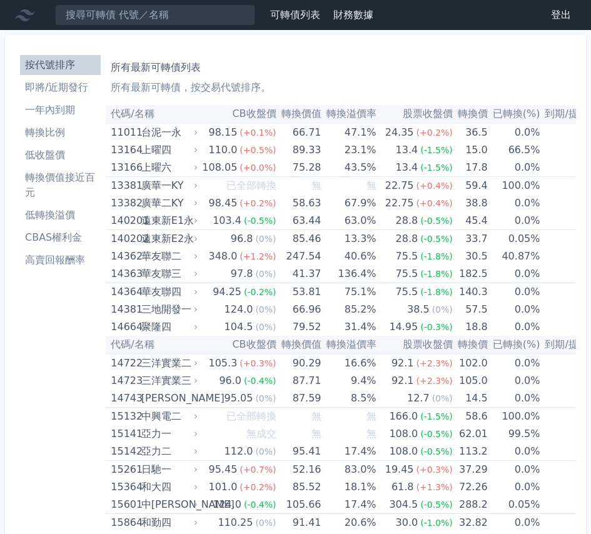
click at [71, 92] on li "即將/近期發行" at bounding box center [60, 87] width 81 height 15
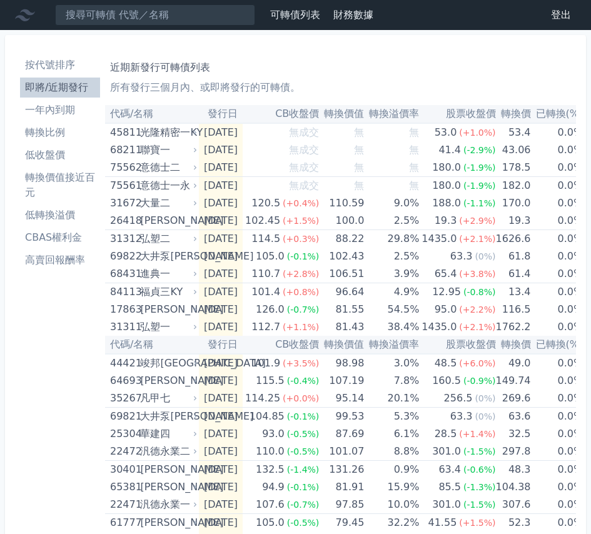
click at [71, 63] on li "按代號排序" at bounding box center [60, 65] width 80 height 15
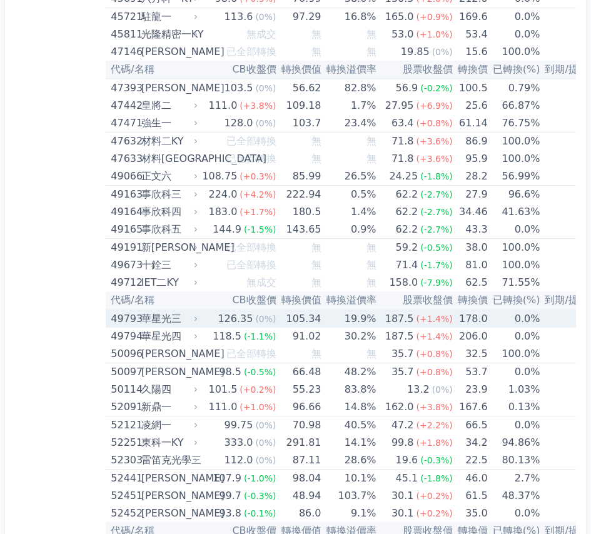
scroll to position [3956, 0]
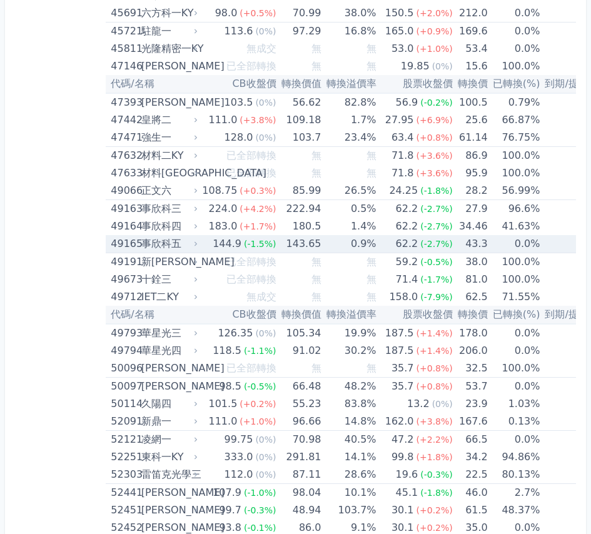
click at [225, 246] on div "144.9" at bounding box center [227, 244] width 34 height 18
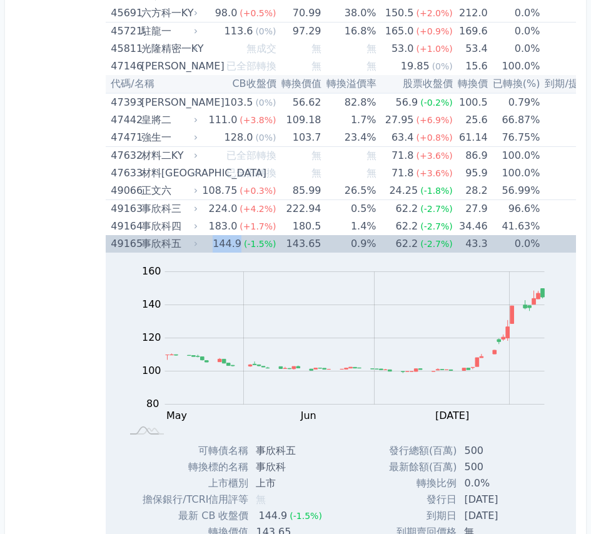
click at [225, 246] on div "144.9" at bounding box center [227, 244] width 34 height 18
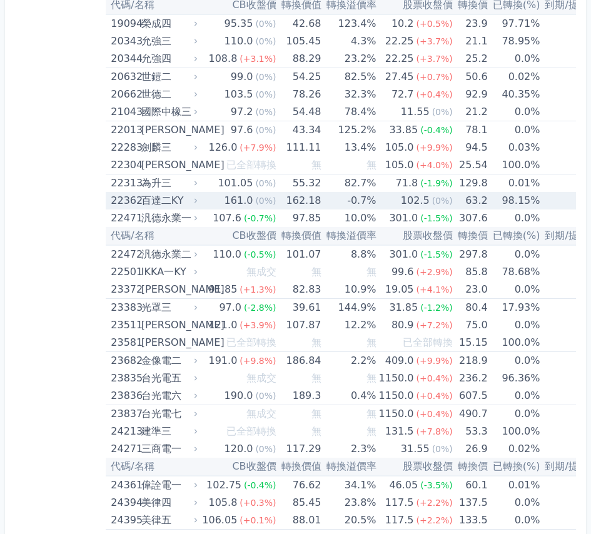
scroll to position [796, 0]
